Goal: Task Accomplishment & Management: Complete application form

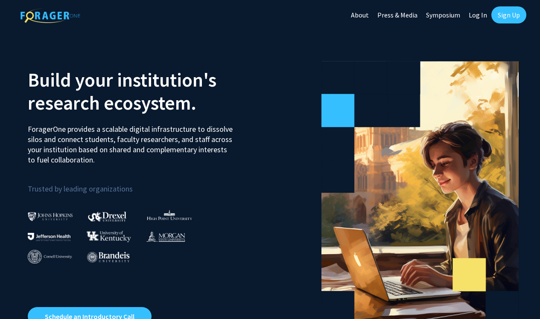
click at [508, 16] on link "Sign Up" at bounding box center [508, 14] width 35 height 17
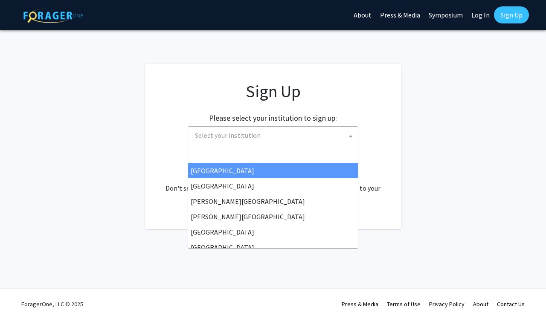
click at [334, 134] on span "Select your institution" at bounding box center [275, 136] width 166 height 18
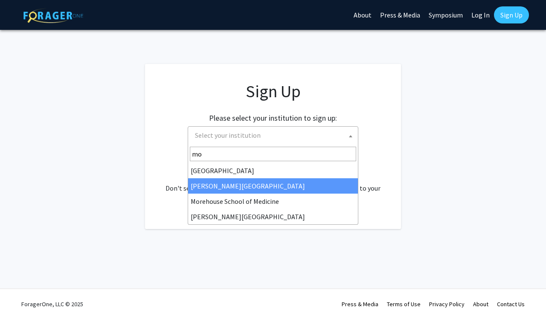
type input "mo"
select select "28"
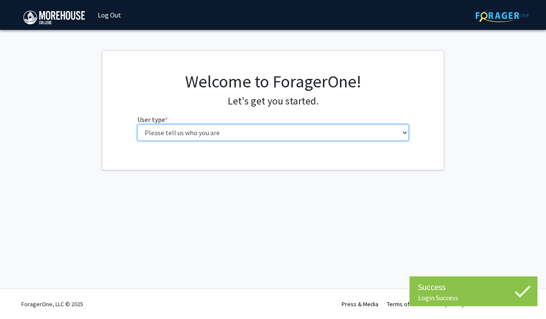
select select "1: undergrad"
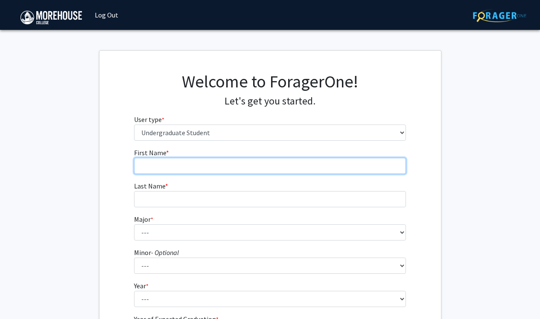
click at [296, 161] on input "First Name * required" at bounding box center [270, 166] width 272 height 16
type input "Jared"
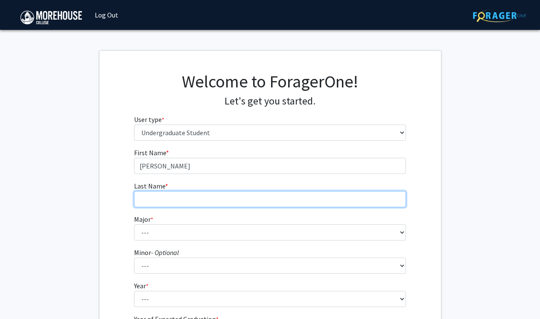
click at [283, 201] on input "Last Name * required" at bounding box center [270, 199] width 272 height 16
type input "Walker"
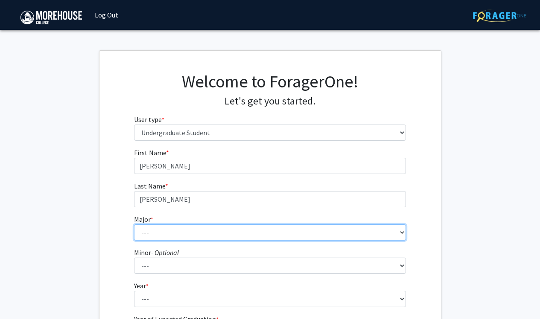
select select "5: 2095"
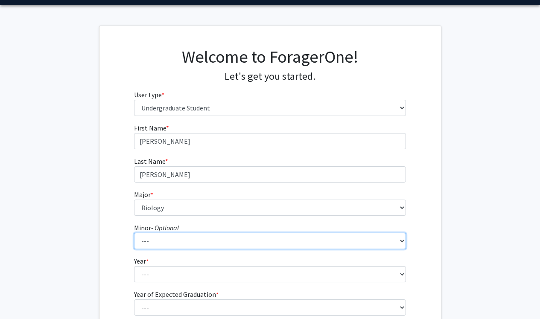
scroll to position [111, 0]
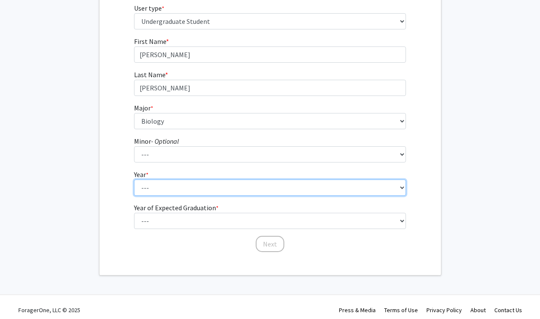
select select "2: sophomore"
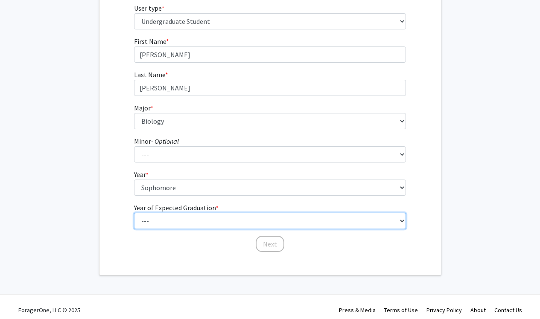
select select "4: 2028"
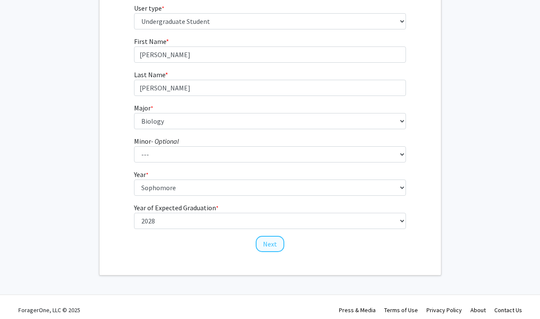
click at [269, 244] on button "Next" at bounding box center [270, 244] width 29 height 16
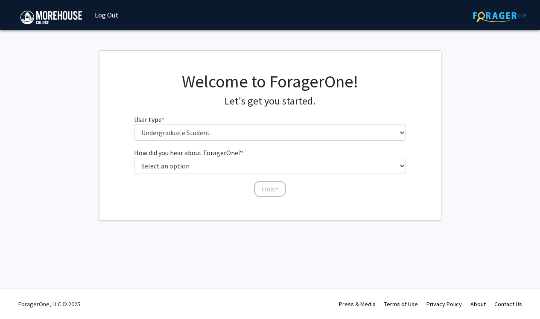
scroll to position [0, 0]
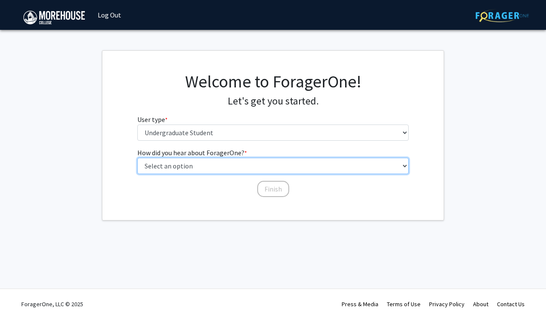
select select "2: faculty_recommendation"
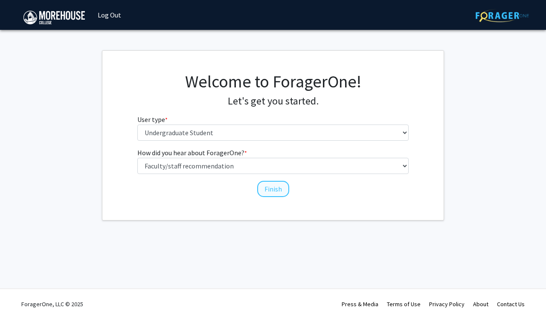
click at [270, 188] on button "Finish" at bounding box center [273, 189] width 32 height 16
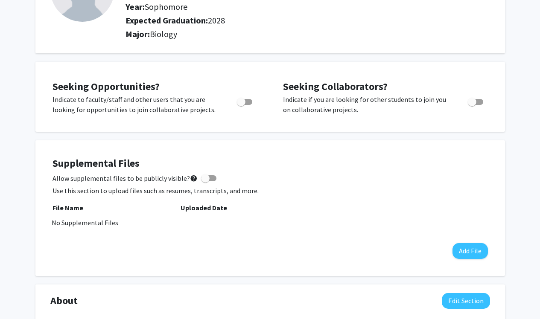
scroll to position [99, 0]
click at [471, 258] on button "Add File" at bounding box center [470, 251] width 35 height 16
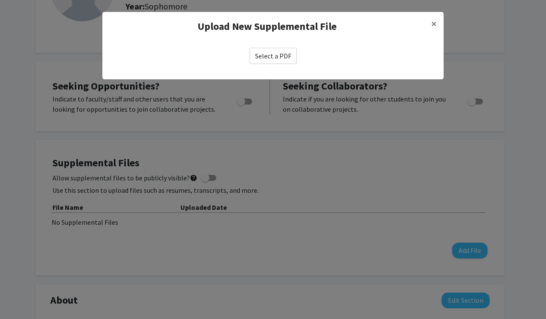
click at [269, 53] on label "Select a PDF" at bounding box center [273, 56] width 47 height 16
click at [0, 0] on input "Select a PDF" at bounding box center [0, 0] width 0 height 0
click at [433, 22] on span "×" at bounding box center [435, 23] width 6 height 13
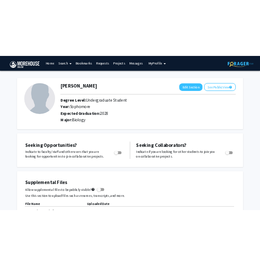
scroll to position [0, 0]
